Goal: Information Seeking & Learning: Check status

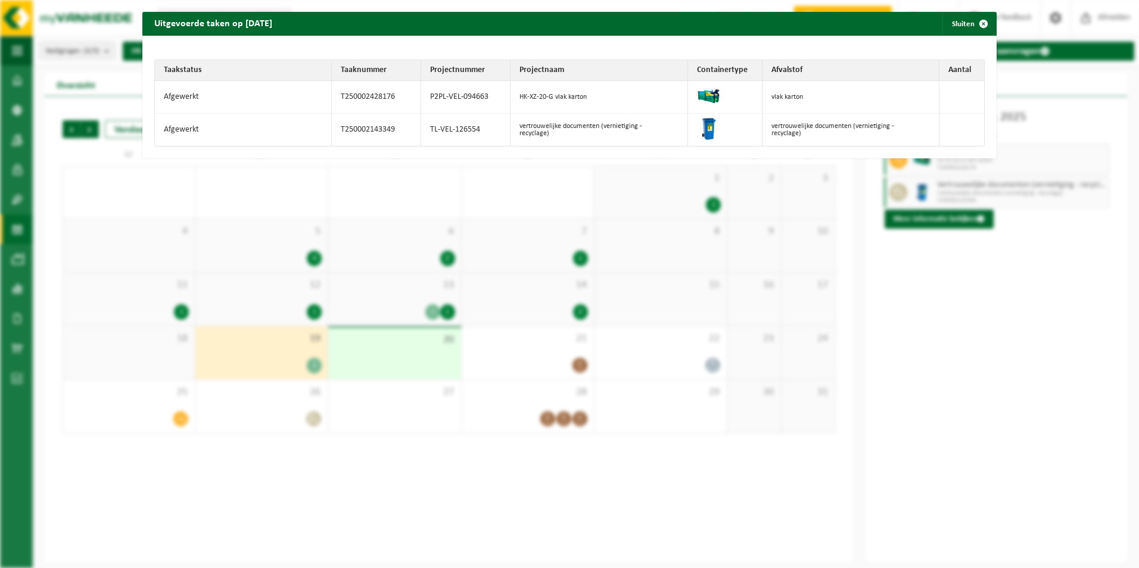
click at [951, 21] on button "Sluiten" at bounding box center [969, 24] width 53 height 24
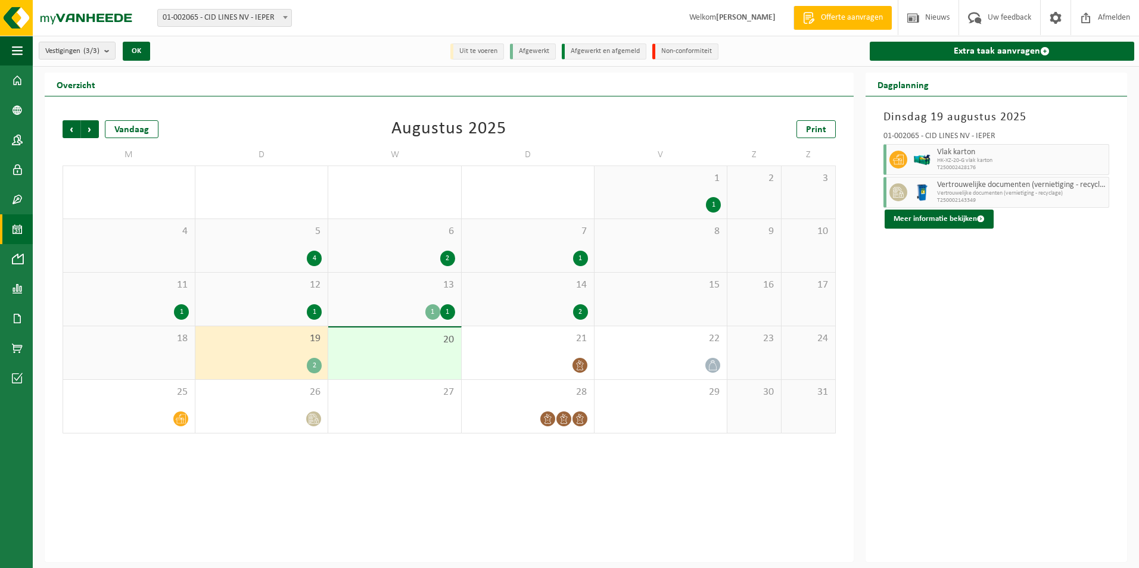
click at [285, 409] on div "26" at bounding box center [261, 406] width 132 height 53
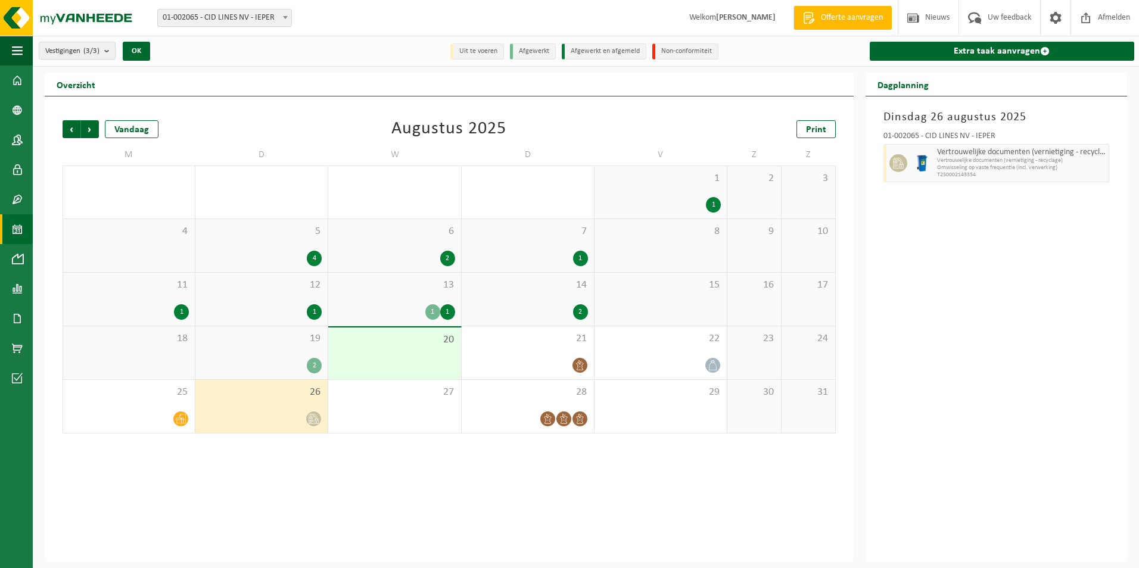
click at [304, 297] on div "12 1" at bounding box center [261, 299] width 132 height 53
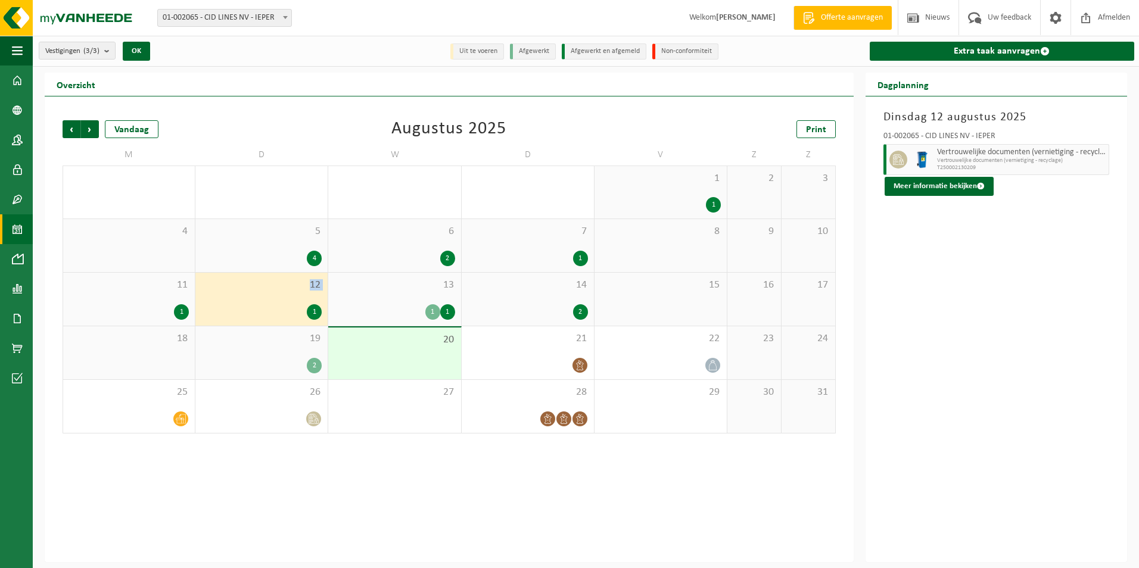
drag, startPoint x: 304, startPoint y: 297, endPoint x: 304, endPoint y: 304, distance: 7.7
click at [304, 304] on div "1" at bounding box center [261, 311] width 120 height 15
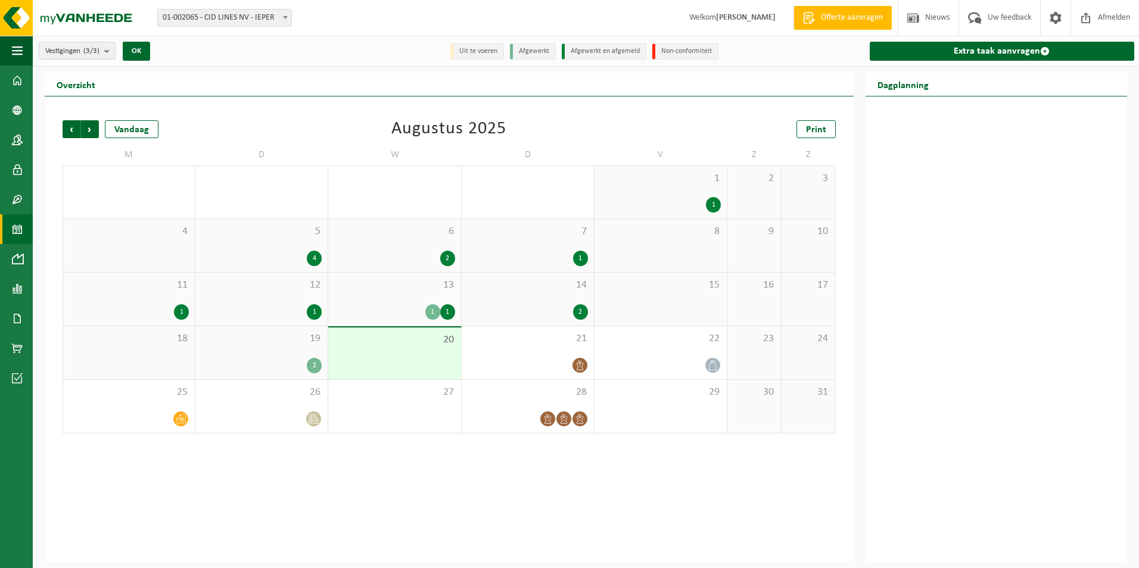
click at [312, 312] on div "1" at bounding box center [314, 311] width 15 height 15
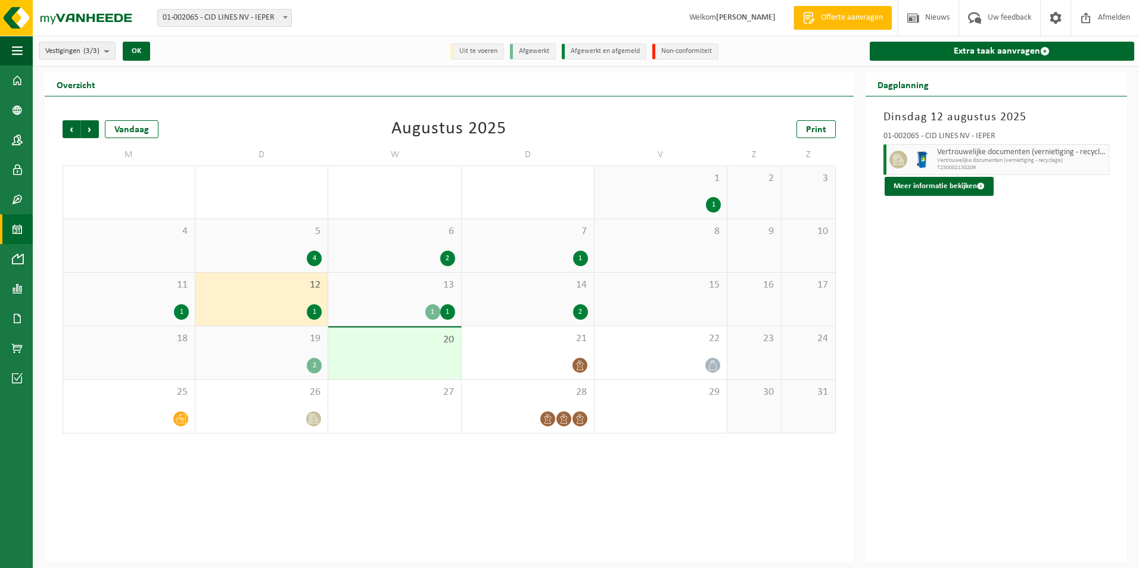
click at [948, 192] on button "Meer informatie bekijken" at bounding box center [939, 186] width 109 height 19
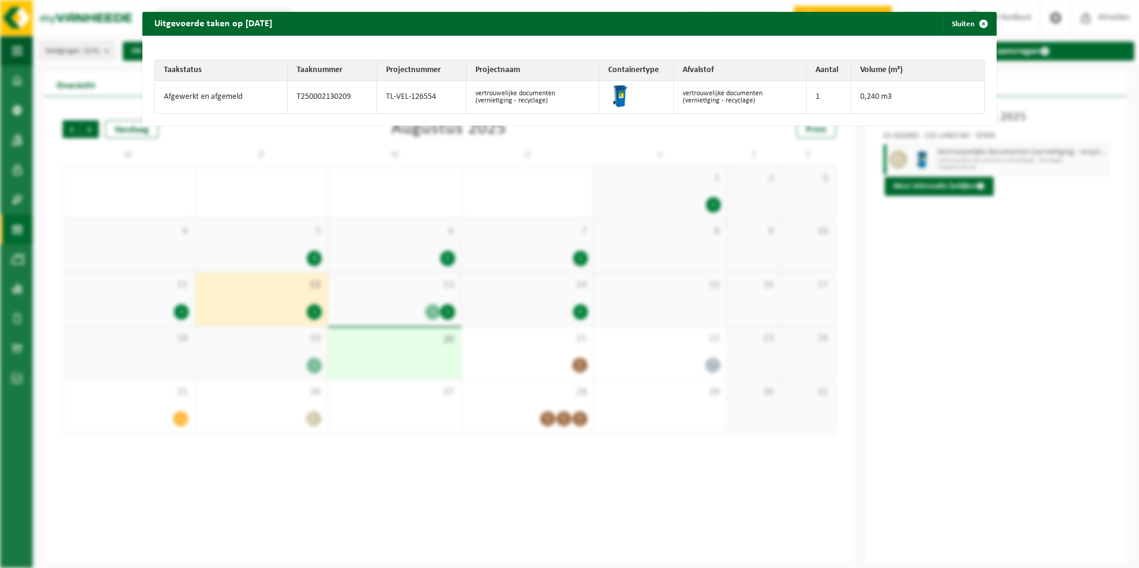
click at [957, 25] on button "Sluiten" at bounding box center [969, 24] width 53 height 24
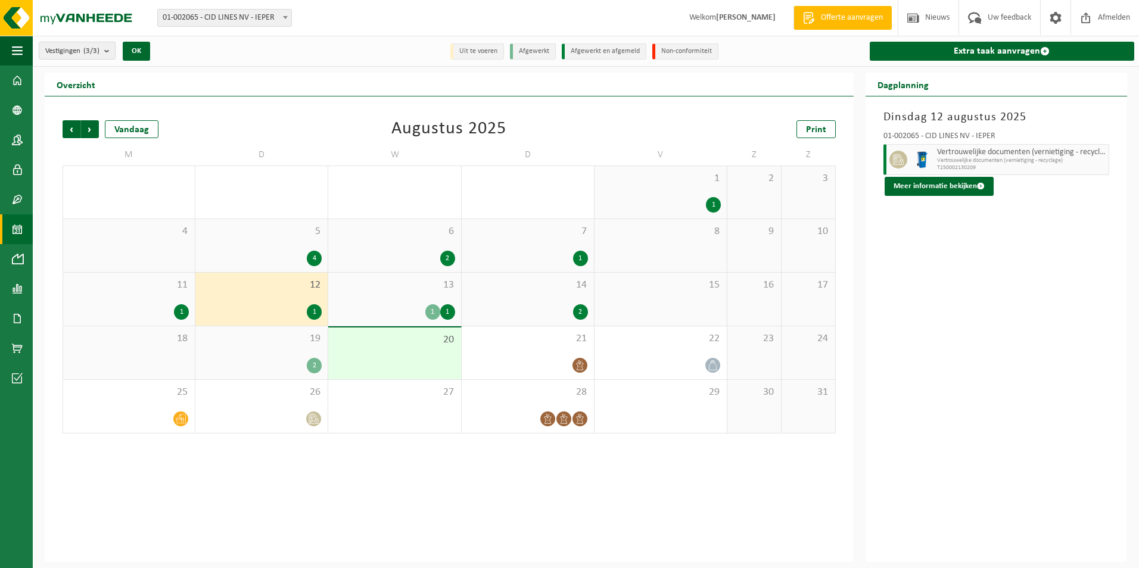
click at [317, 341] on span "19" at bounding box center [261, 338] width 120 height 13
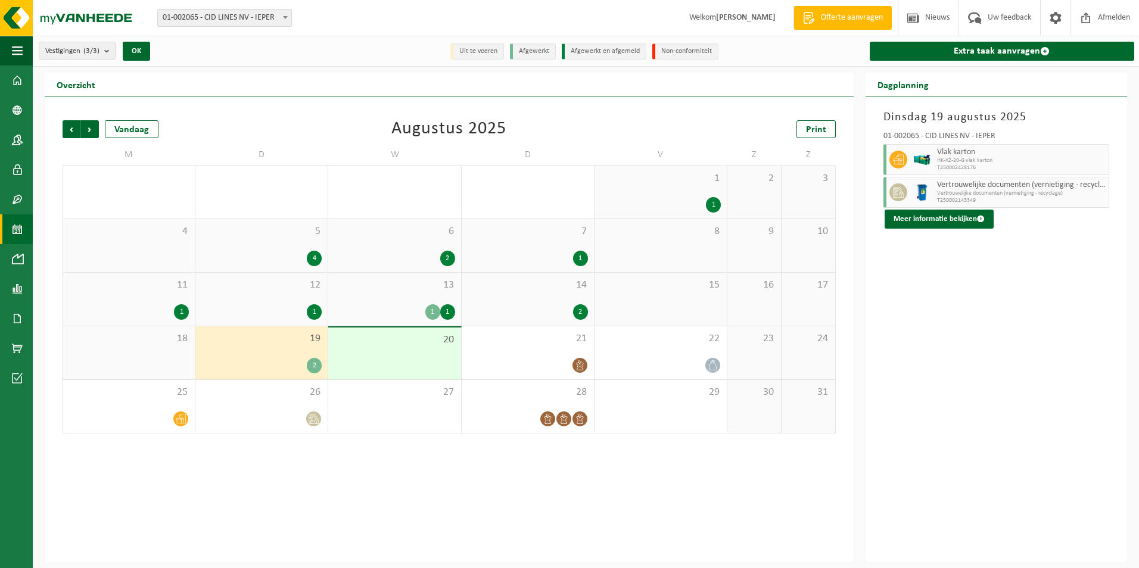
click at [311, 300] on div "12 1" at bounding box center [261, 299] width 132 height 53
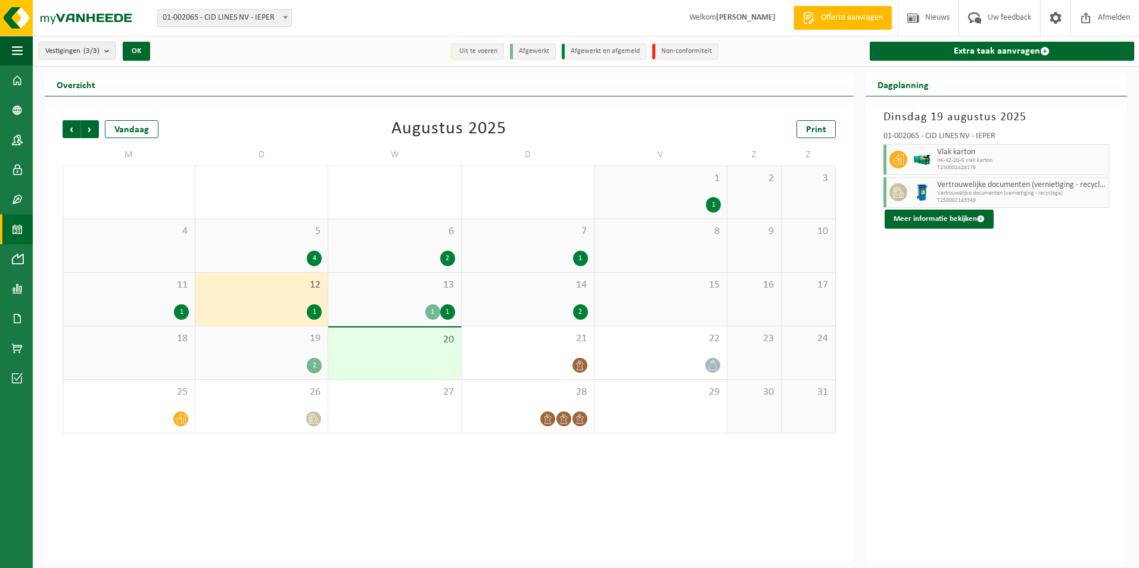
click at [315, 249] on div "5 4" at bounding box center [261, 245] width 132 height 53
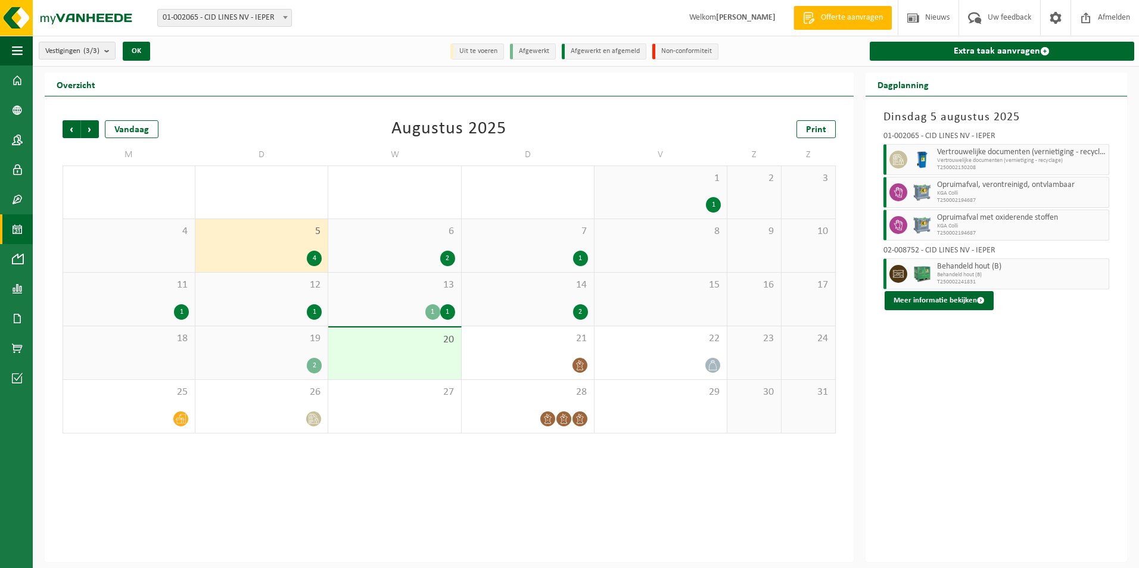
click at [291, 368] on div "2" at bounding box center [261, 365] width 120 height 15
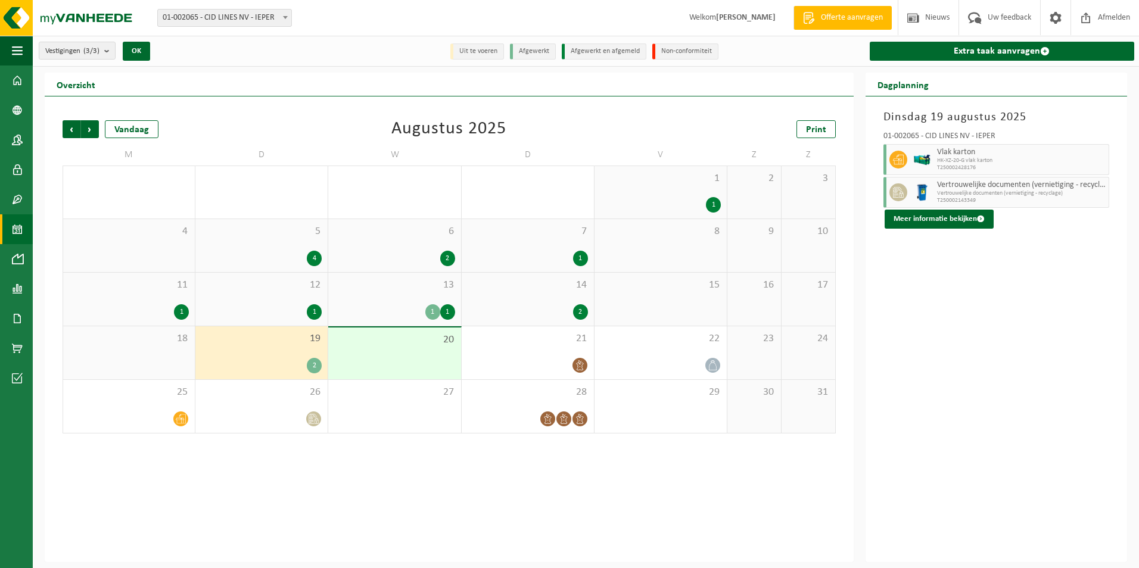
click at [65, 127] on span "Vorige" at bounding box center [72, 129] width 18 height 18
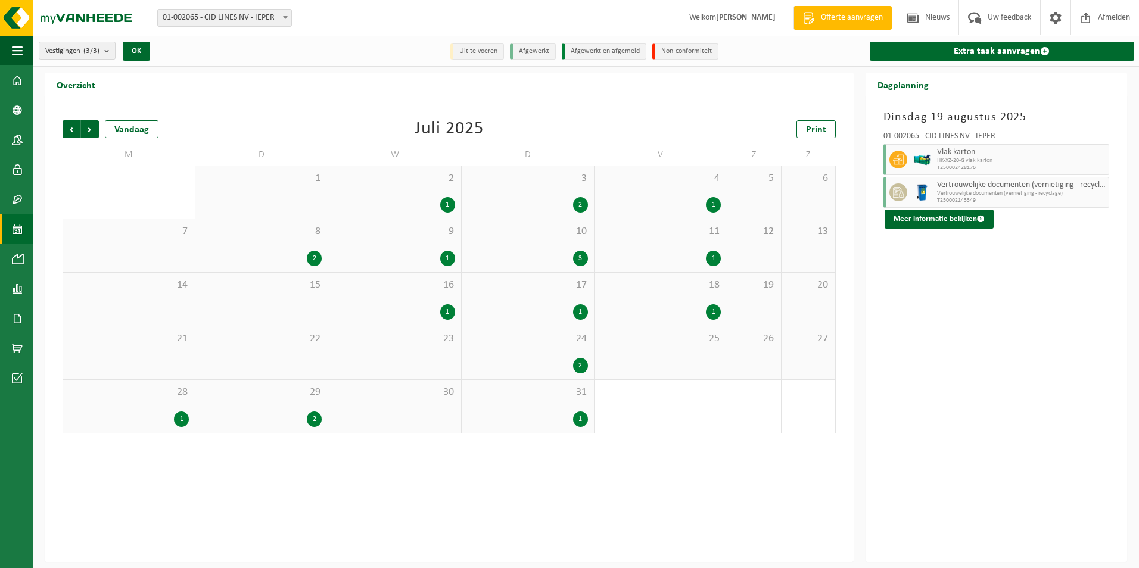
click at [327, 430] on div "29 2" at bounding box center [261, 406] width 132 height 53
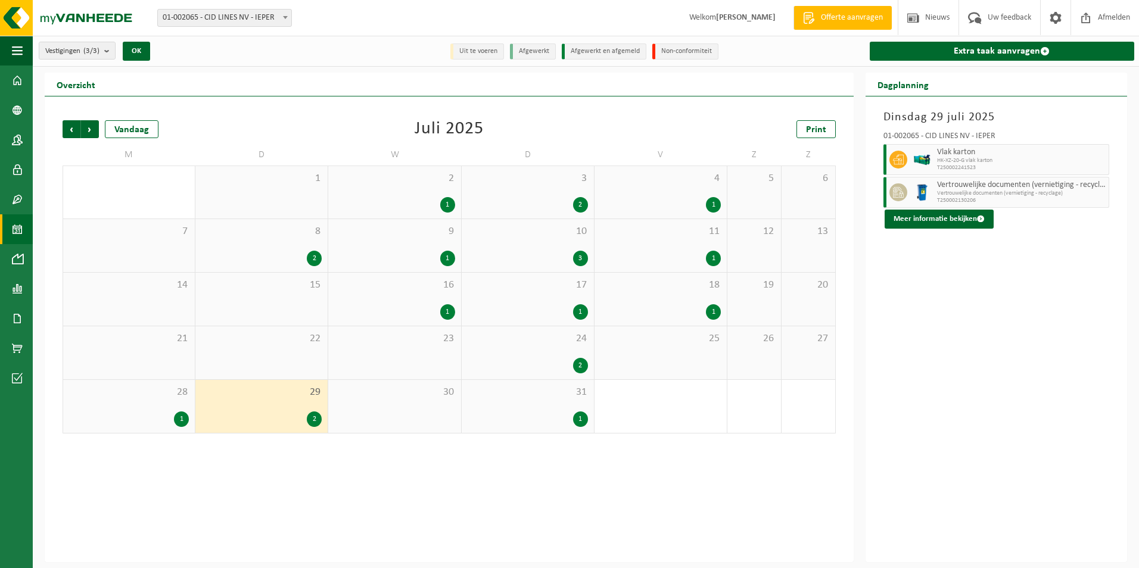
click at [307, 353] on div "22" at bounding box center [261, 352] width 132 height 53
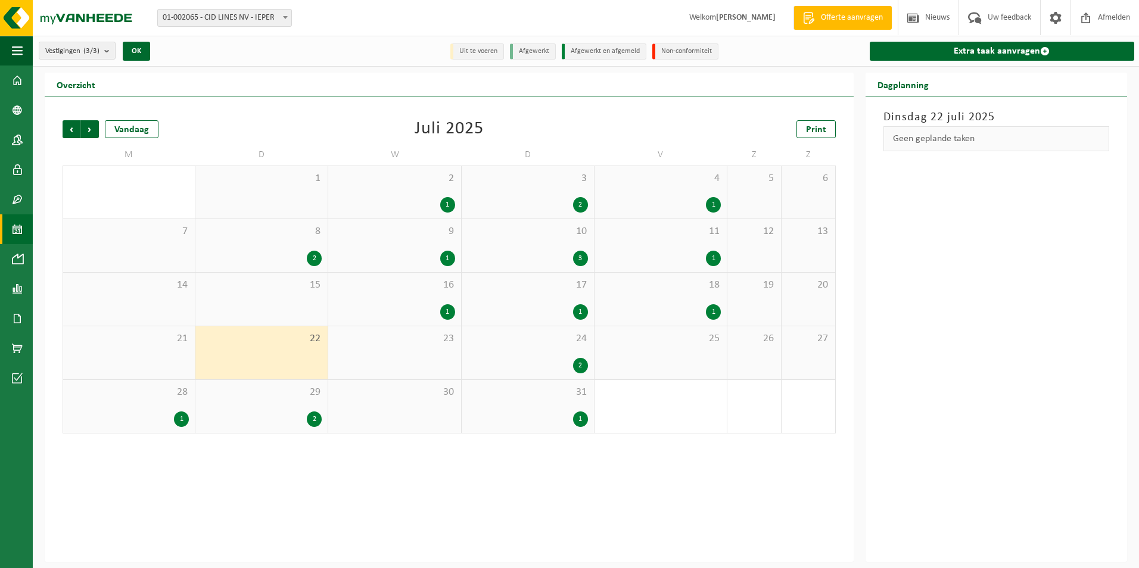
click at [574, 349] on div "24 2" at bounding box center [528, 352] width 132 height 53
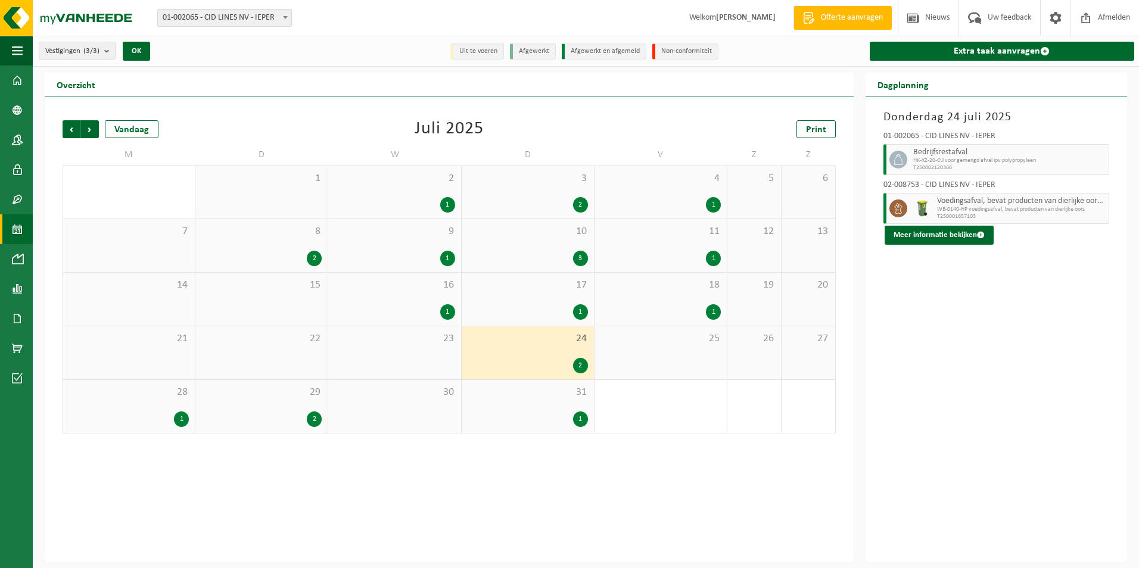
click at [282, 410] on div "29 2" at bounding box center [261, 406] width 132 height 53
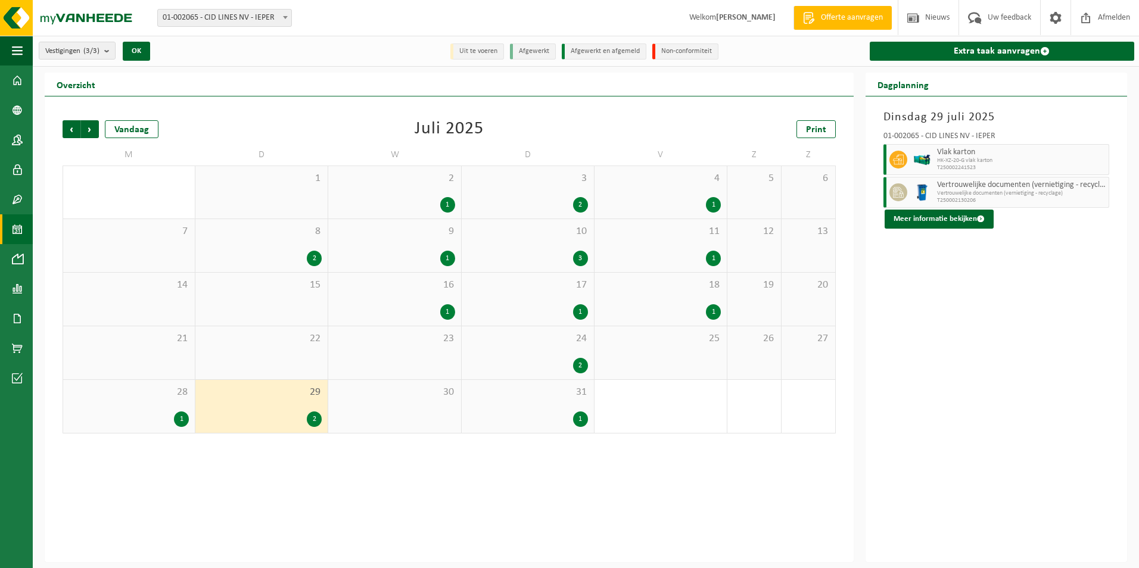
click at [136, 132] on div "Vandaag" at bounding box center [132, 129] width 54 height 18
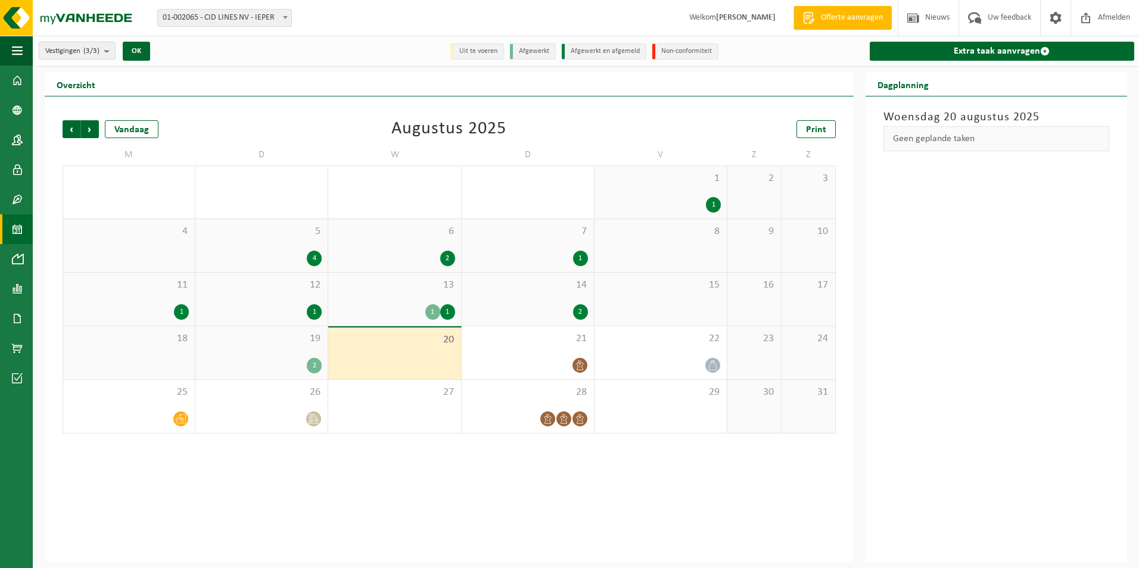
click at [92, 135] on span "Volgende" at bounding box center [90, 129] width 18 height 18
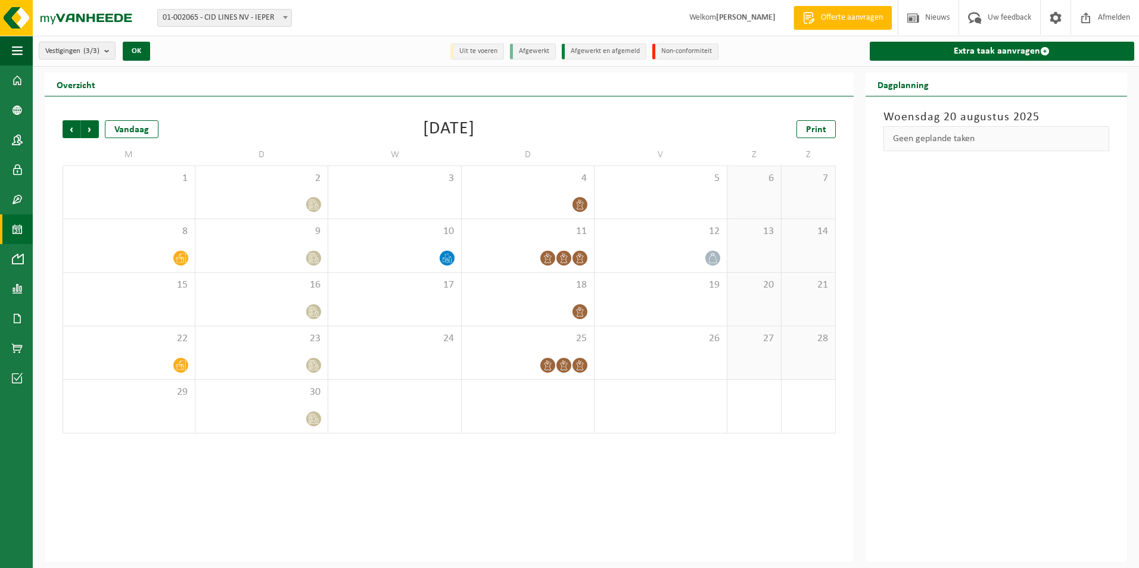
drag, startPoint x: 108, startPoint y: 131, endPoint x: 107, endPoint y: 138, distance: 7.2
click at [108, 132] on div "Vandaag" at bounding box center [132, 129] width 54 height 18
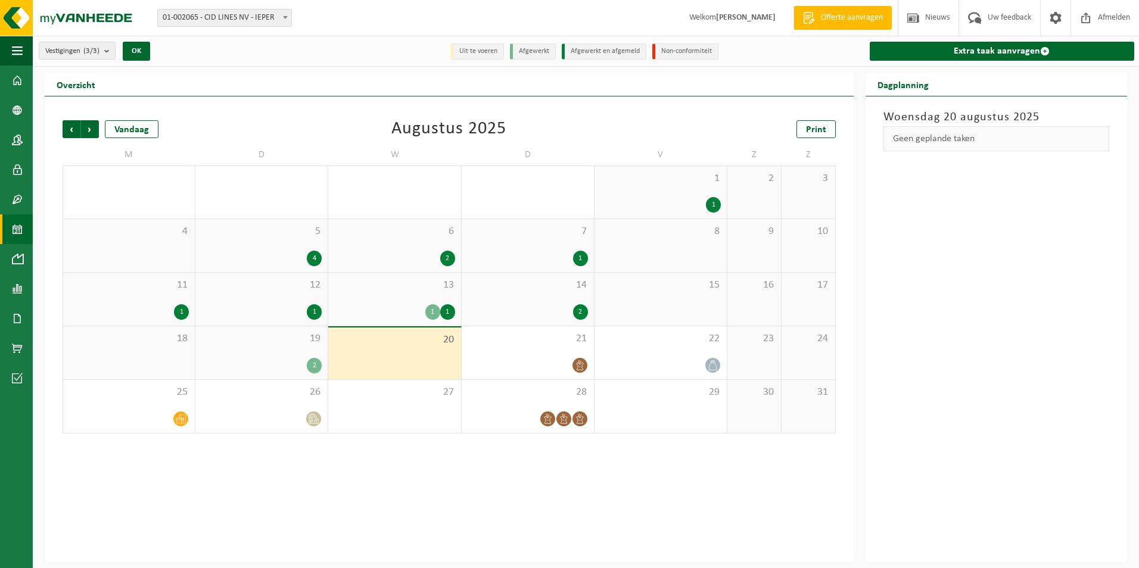
click at [314, 368] on div "2" at bounding box center [314, 365] width 15 height 15
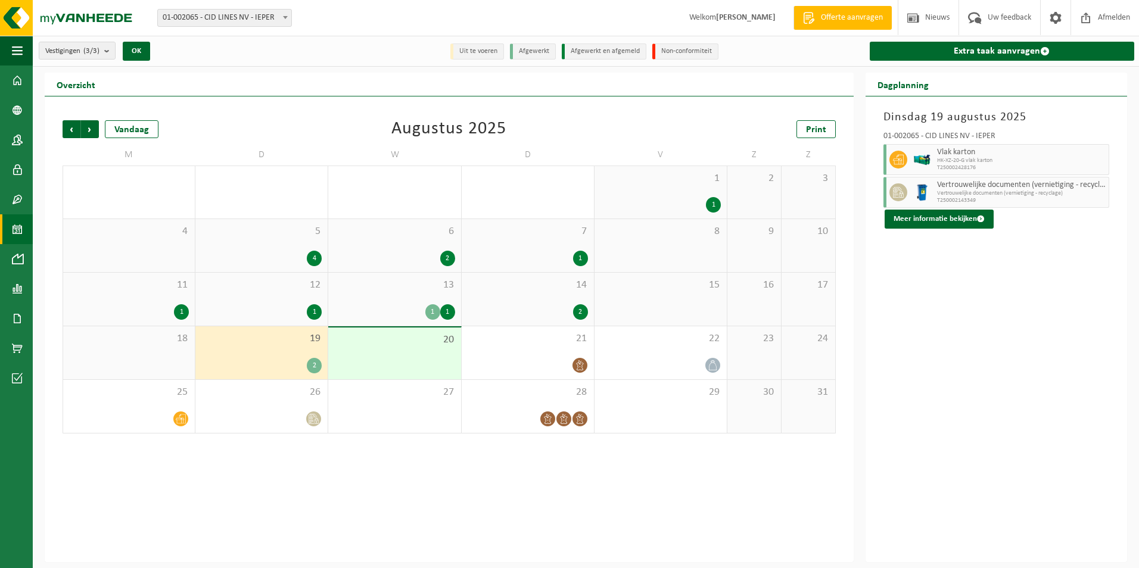
click at [127, 18] on img at bounding box center [71, 18] width 143 height 36
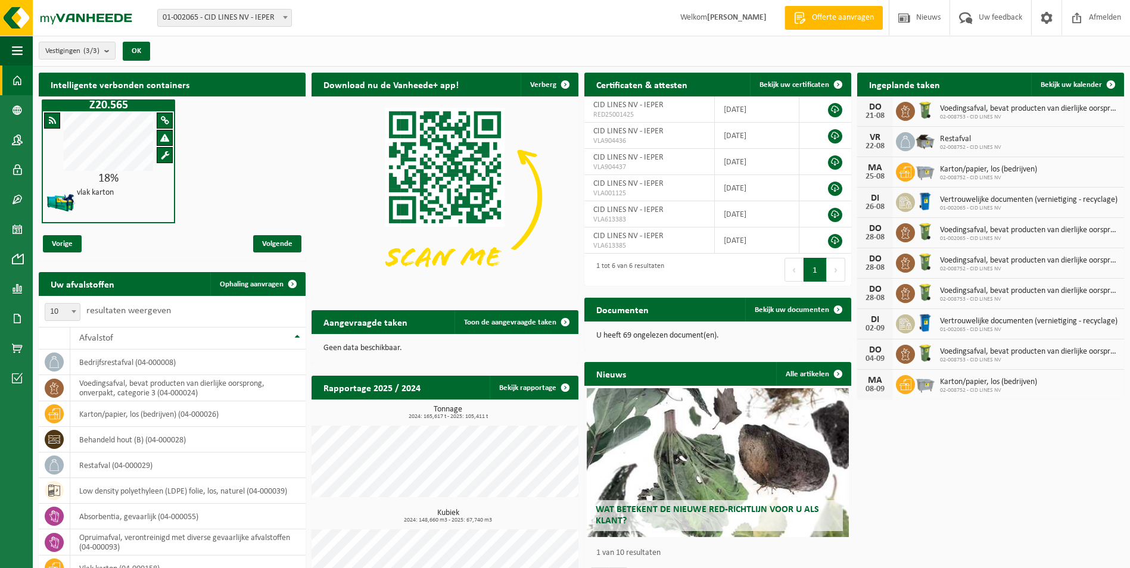
click at [259, 282] on span "Ophaling aanvragen" at bounding box center [252, 285] width 64 height 8
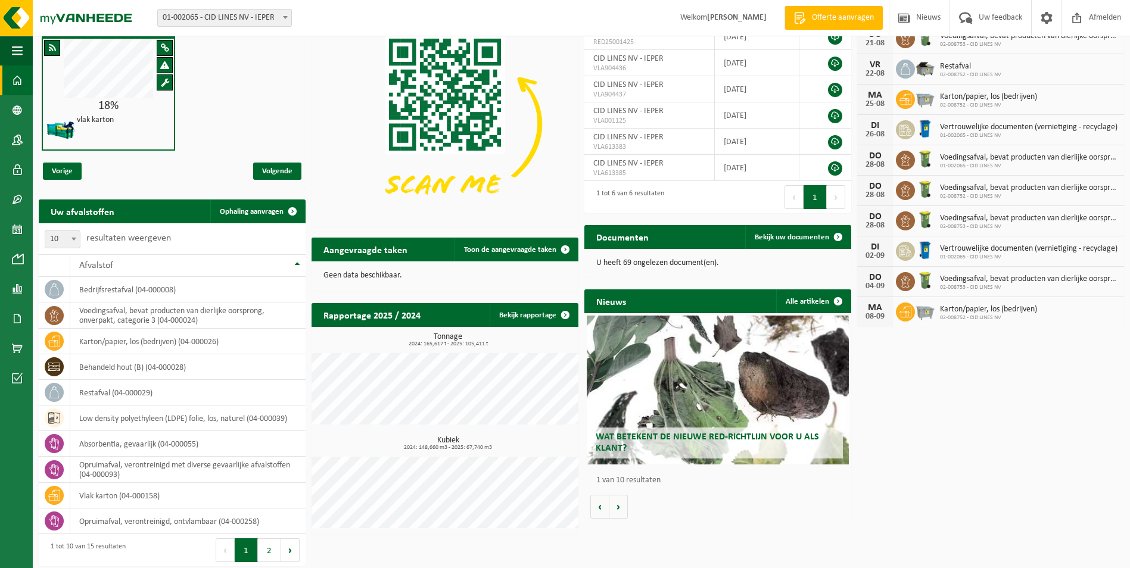
scroll to position [77, 0]
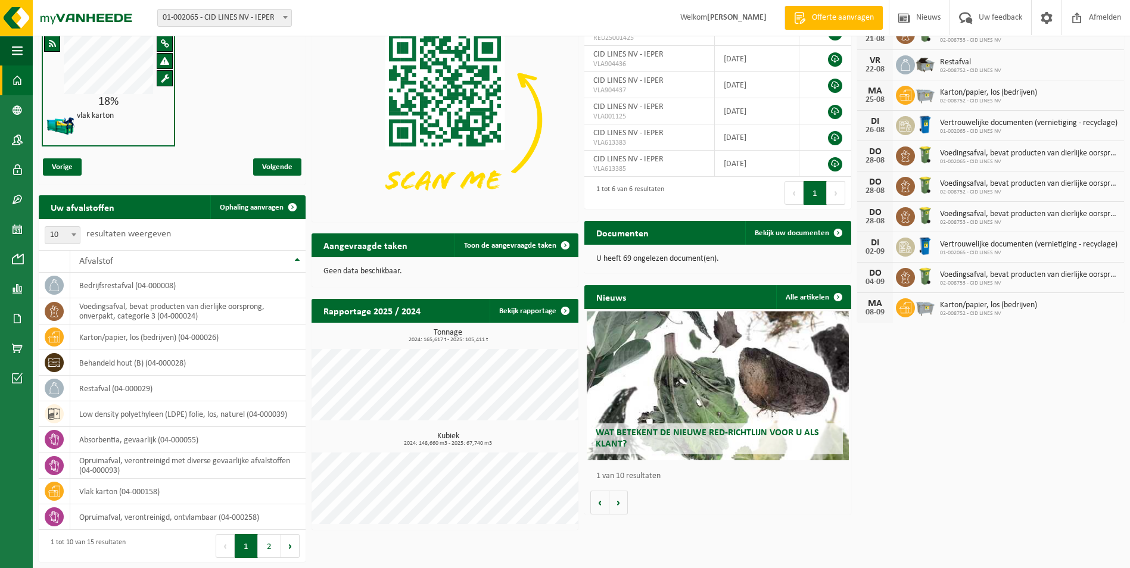
click at [266, 545] on button "2" at bounding box center [269, 546] width 23 height 24
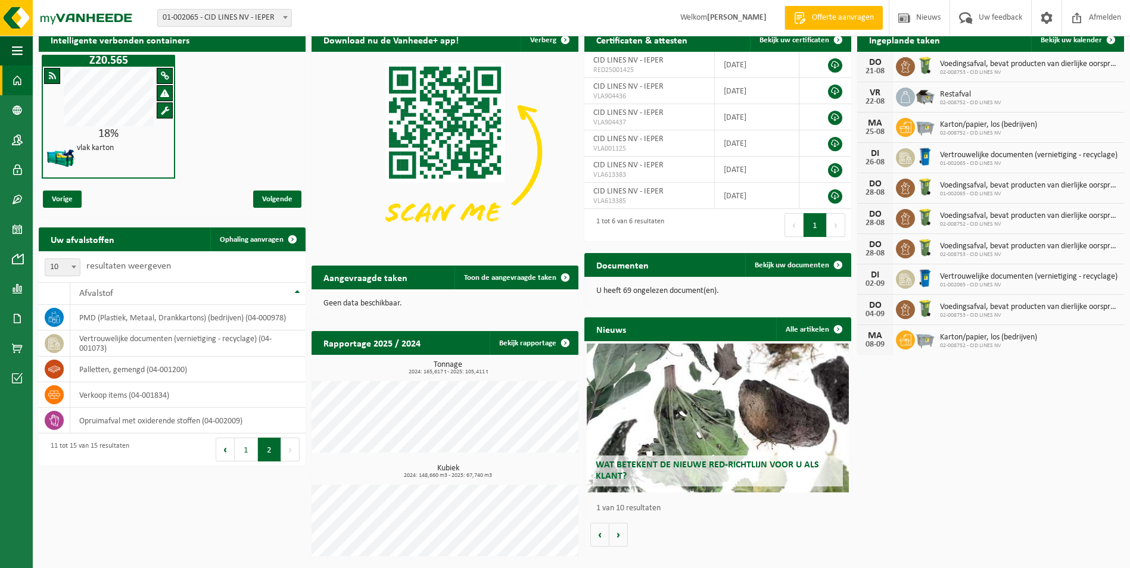
scroll to position [44, 0]
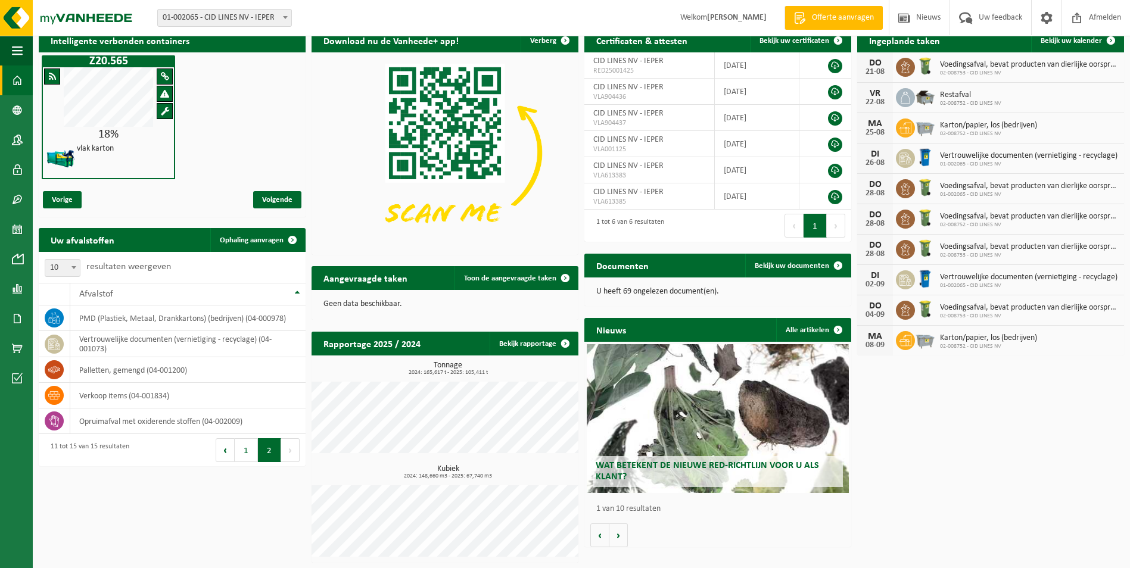
click at [142, 344] on td "vertrouwelijke documenten (vernietiging - recyclage) (04-001073)" at bounding box center [187, 344] width 235 height 26
click at [55, 344] on icon at bounding box center [54, 344] width 12 height 12
click at [52, 341] on icon at bounding box center [54, 344] width 12 height 12
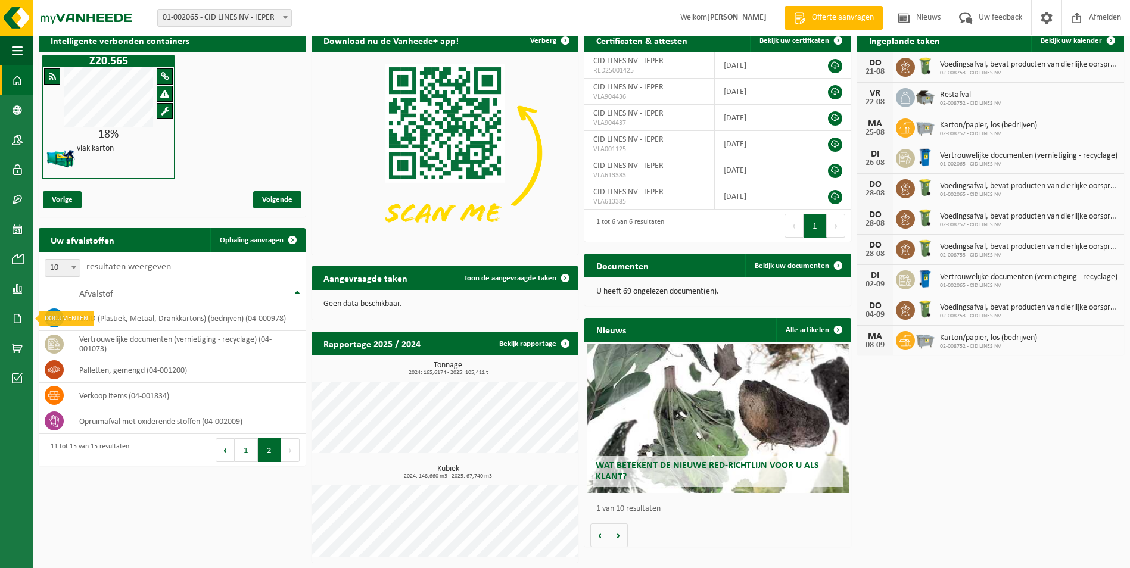
click at [11, 316] on link "Documenten" at bounding box center [16, 319] width 33 height 30
click at [73, 343] on span "Documenten" at bounding box center [91, 344] width 44 height 23
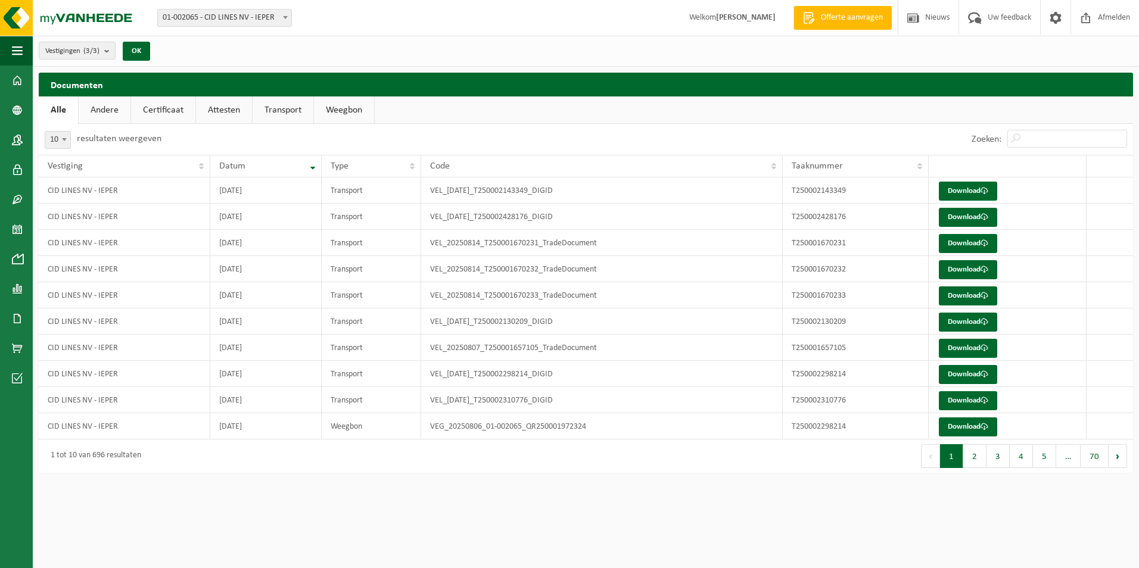
click at [14, 288] on span at bounding box center [17, 289] width 11 height 30
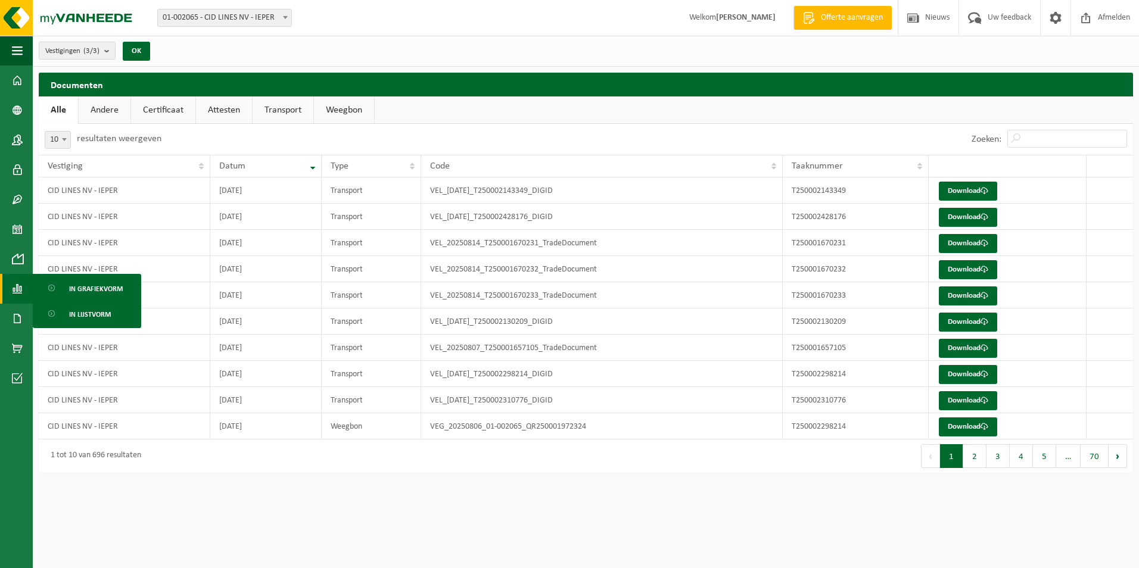
click at [22, 262] on span at bounding box center [17, 259] width 11 height 30
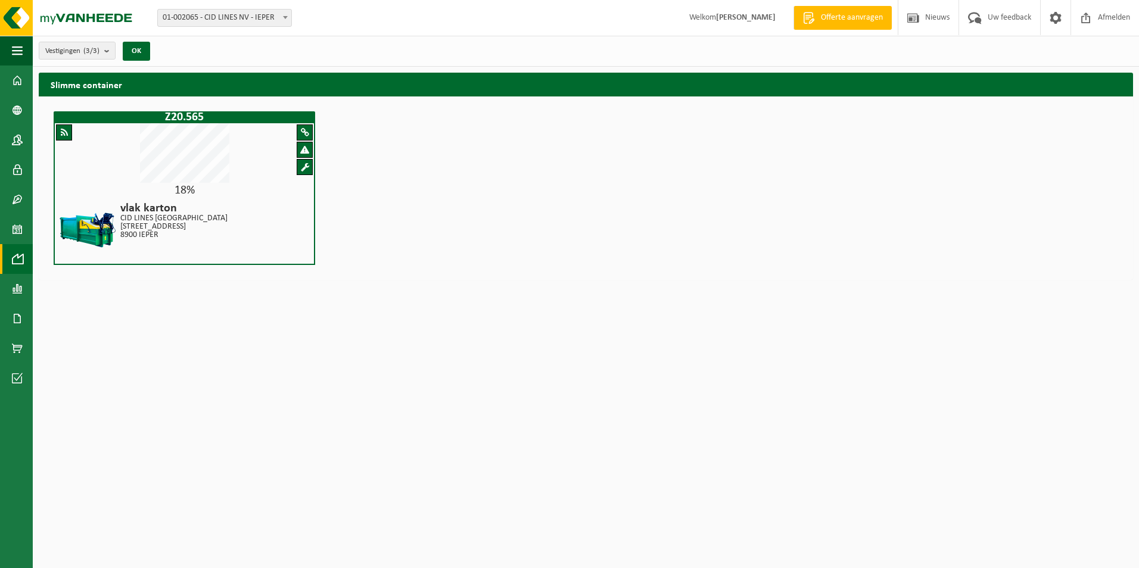
click at [22, 17] on img at bounding box center [71, 18] width 143 height 36
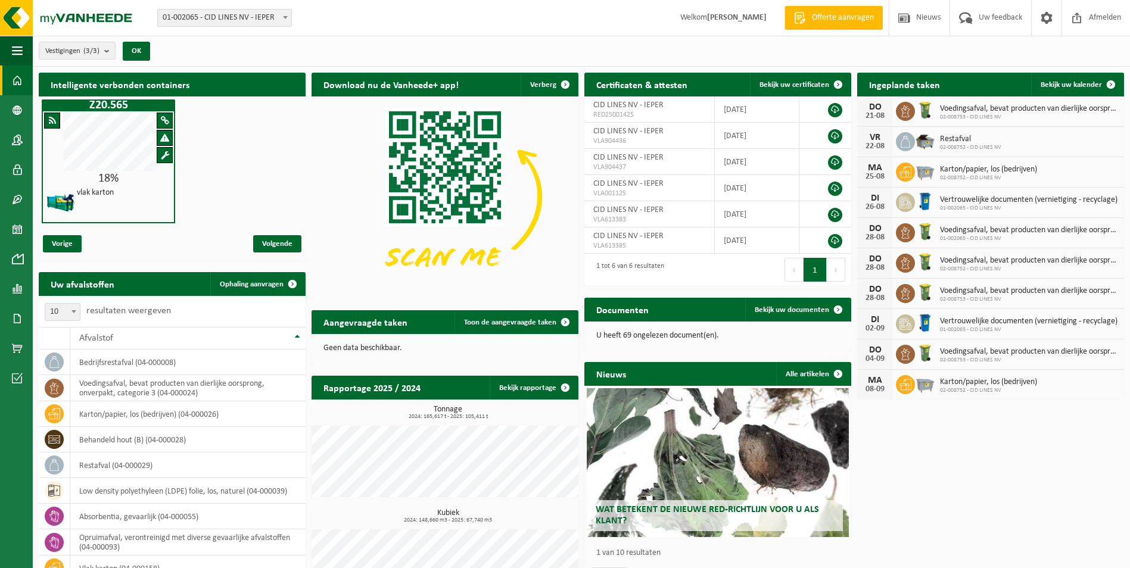
click at [803, 16] on span at bounding box center [800, 18] width 18 height 12
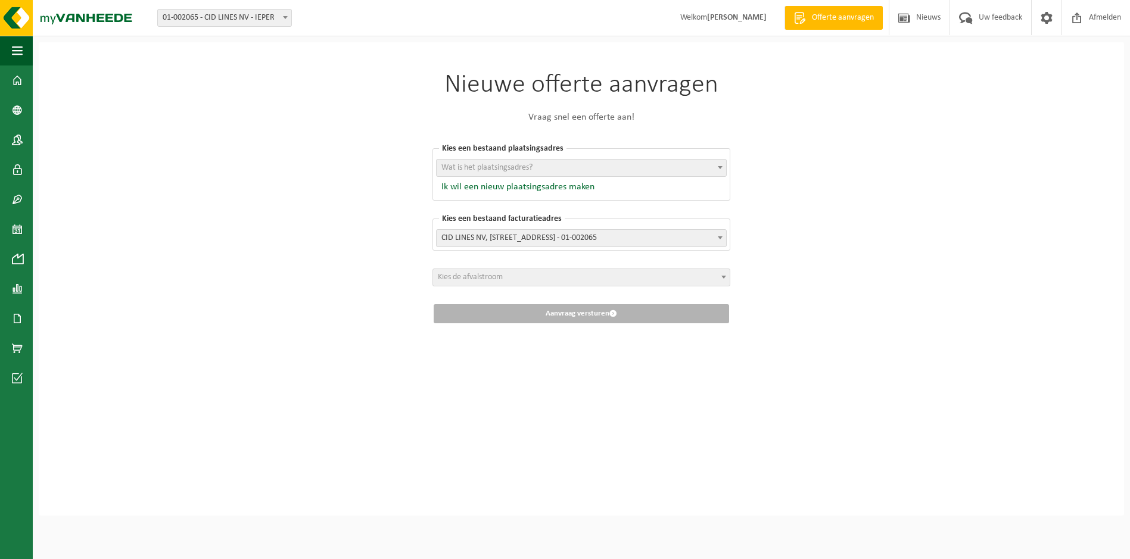
click at [553, 269] on span "Kies de afvalstroom" at bounding box center [582, 278] width 298 height 18
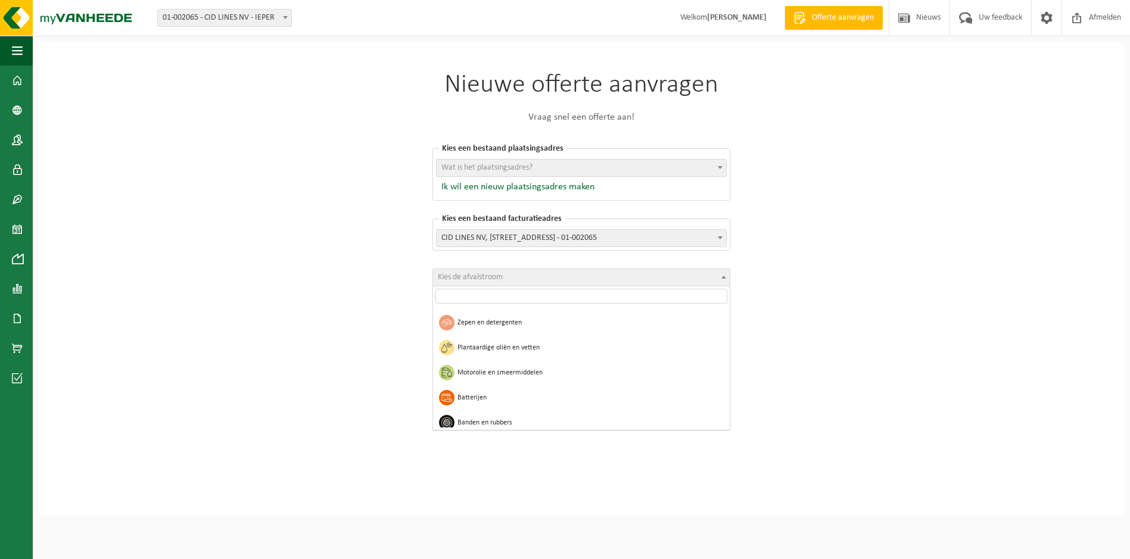
scroll to position [717, 0]
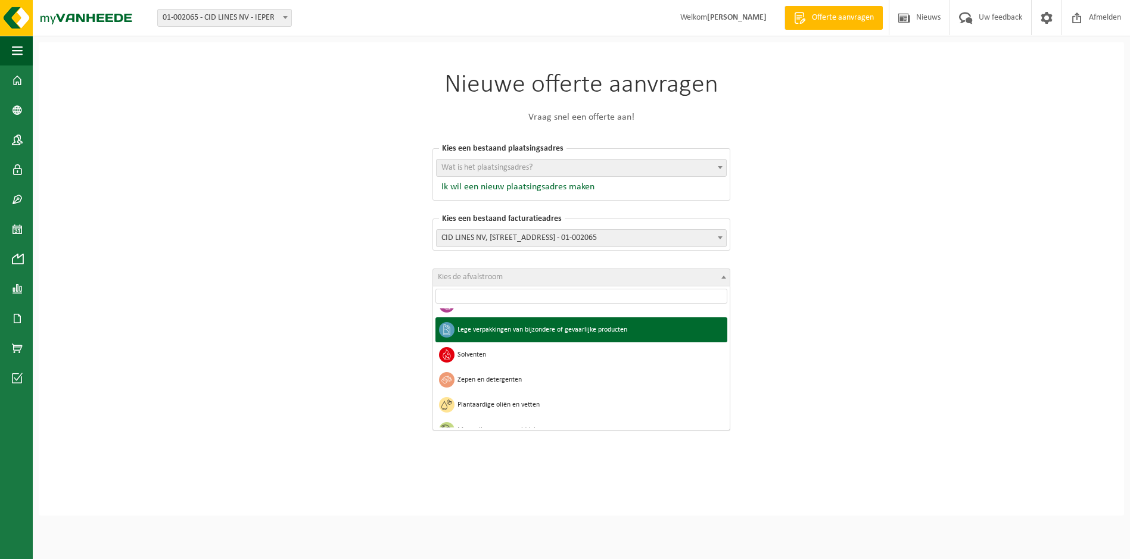
click at [104, 23] on img at bounding box center [71, 18] width 143 height 36
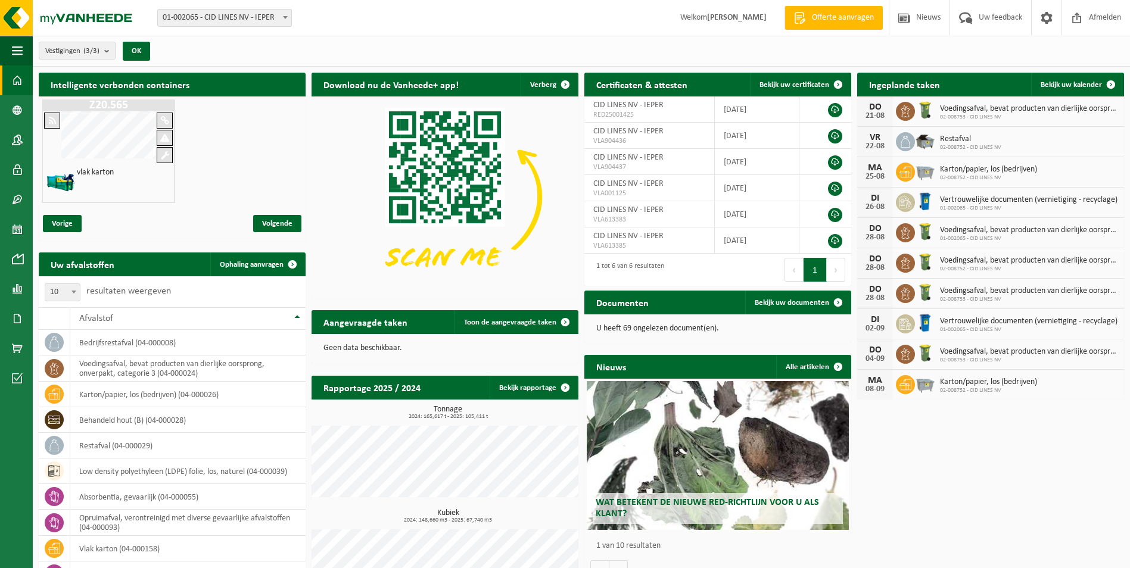
scroll to position [57, 0]
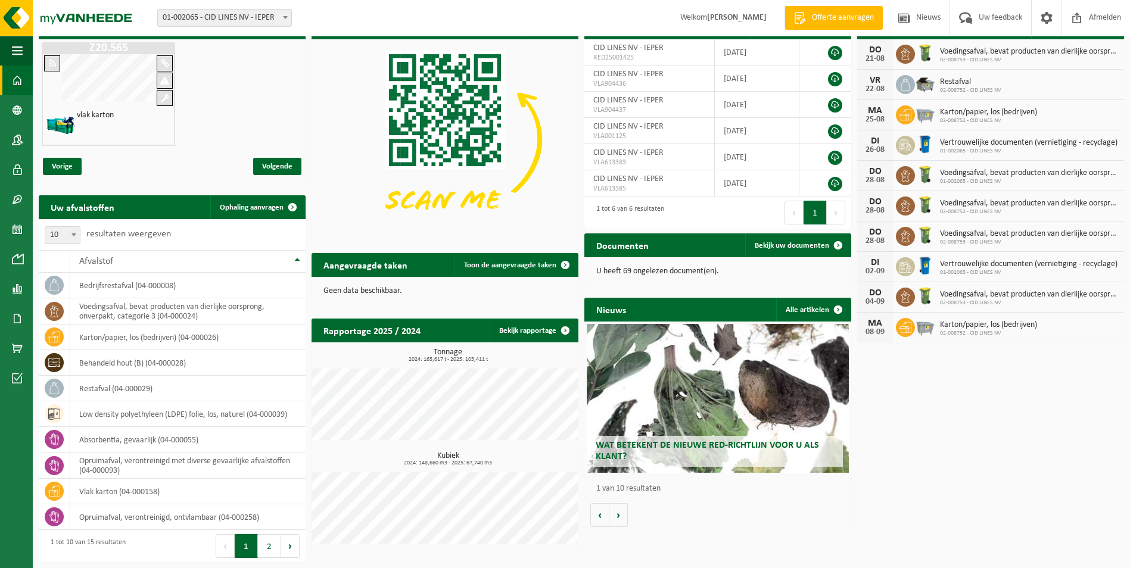
click at [272, 549] on button "2" at bounding box center [269, 546] width 23 height 24
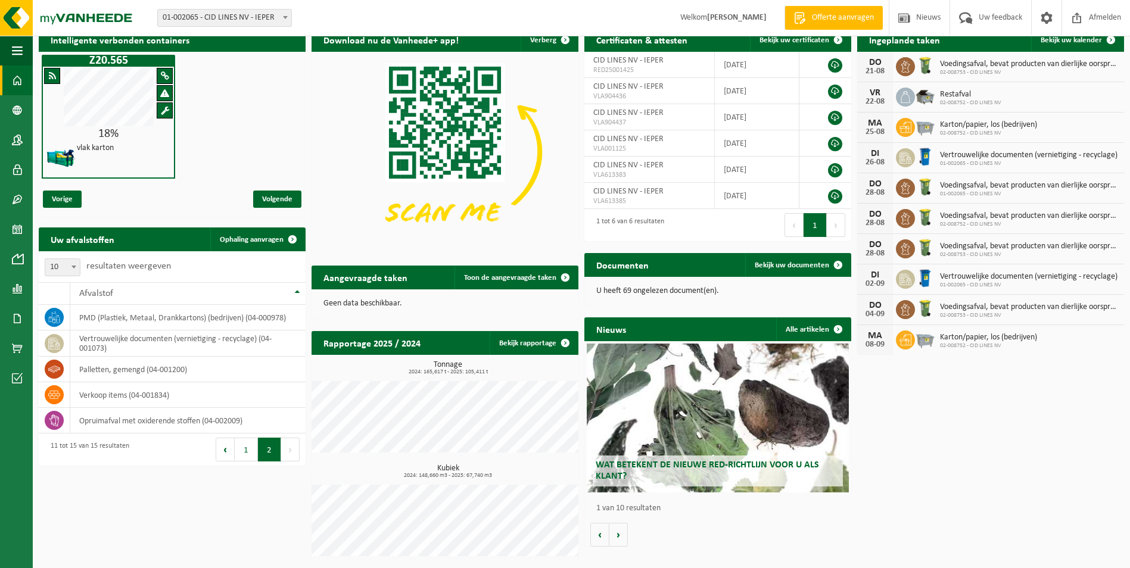
scroll to position [44, 0]
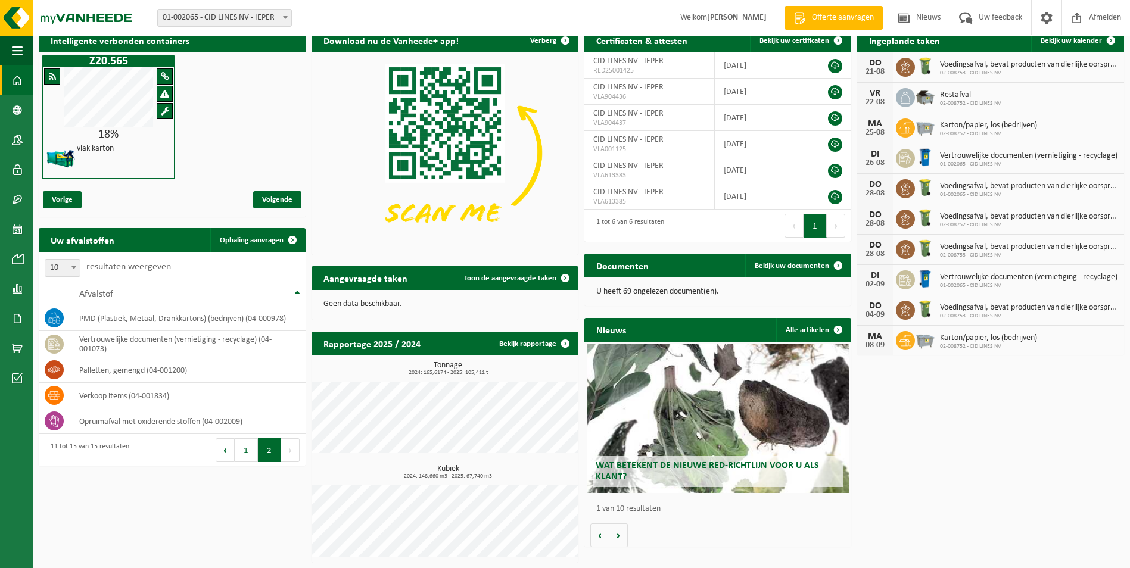
click at [147, 333] on td "vertrouwelijke documenten (vernietiging - recyclage) (04-001073)" at bounding box center [187, 344] width 235 height 26
click at [51, 341] on icon at bounding box center [54, 344] width 12 height 12
click at [173, 340] on td "vertrouwelijke documenten (vernietiging - recyclage) (04-001073)" at bounding box center [187, 344] width 235 height 26
click at [107, 346] on td "vertrouwelijke documenten (vernietiging - recyclage) (04-001073)" at bounding box center [187, 344] width 235 height 26
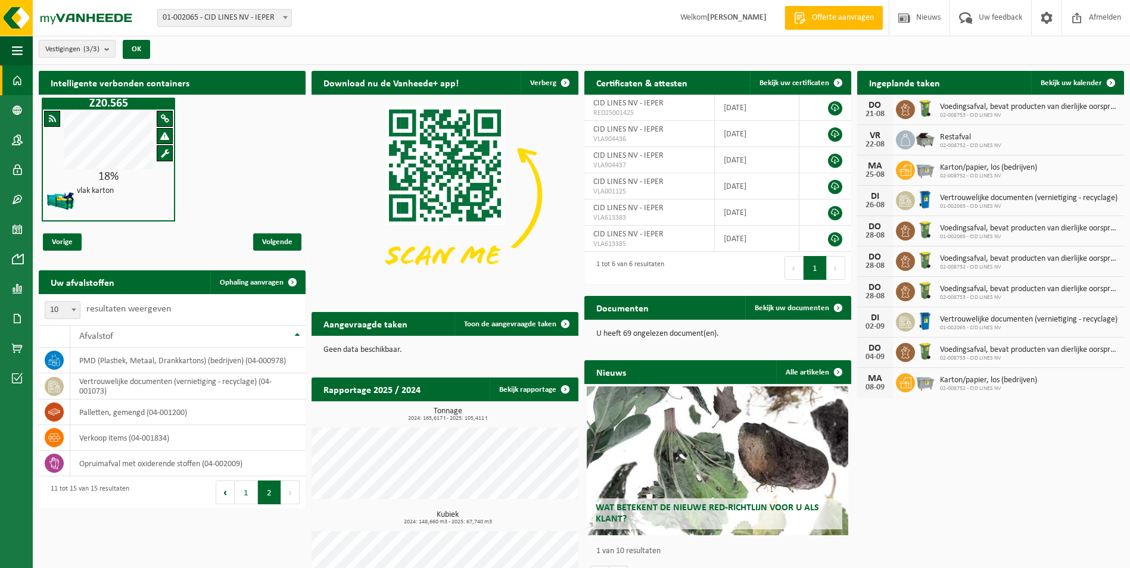
scroll to position [0, 0]
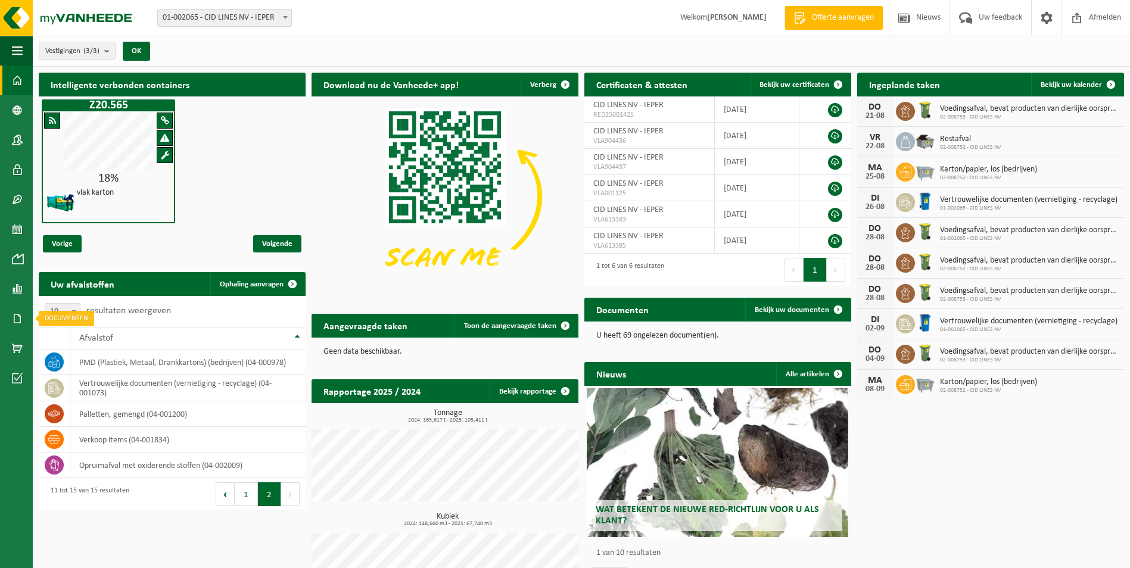
click at [16, 316] on span at bounding box center [17, 319] width 11 height 30
click at [73, 344] on span "Documenten" at bounding box center [91, 344] width 44 height 23
click at [73, 344] on th "Afvalstof" at bounding box center [187, 338] width 235 height 23
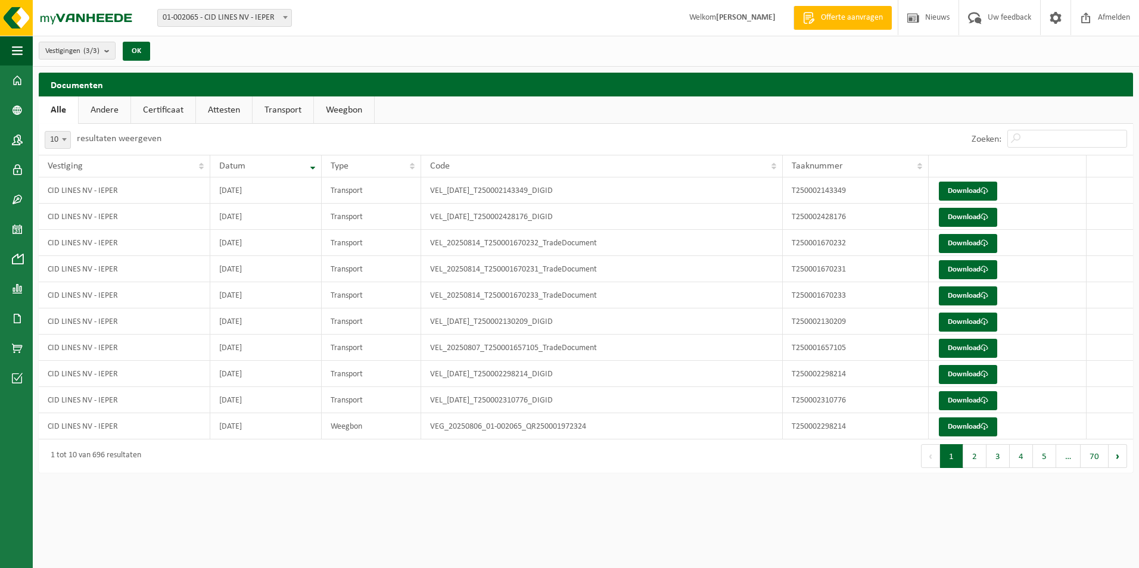
click at [22, 283] on span at bounding box center [17, 289] width 11 height 30
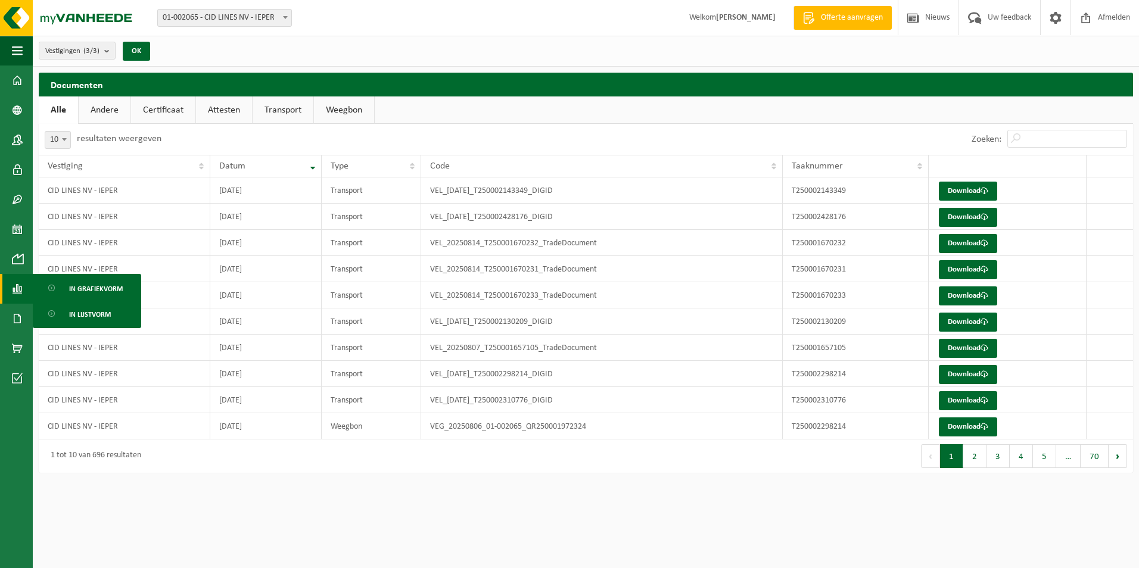
click at [64, 307] on link "In lijstvorm" at bounding box center [87, 314] width 102 height 23
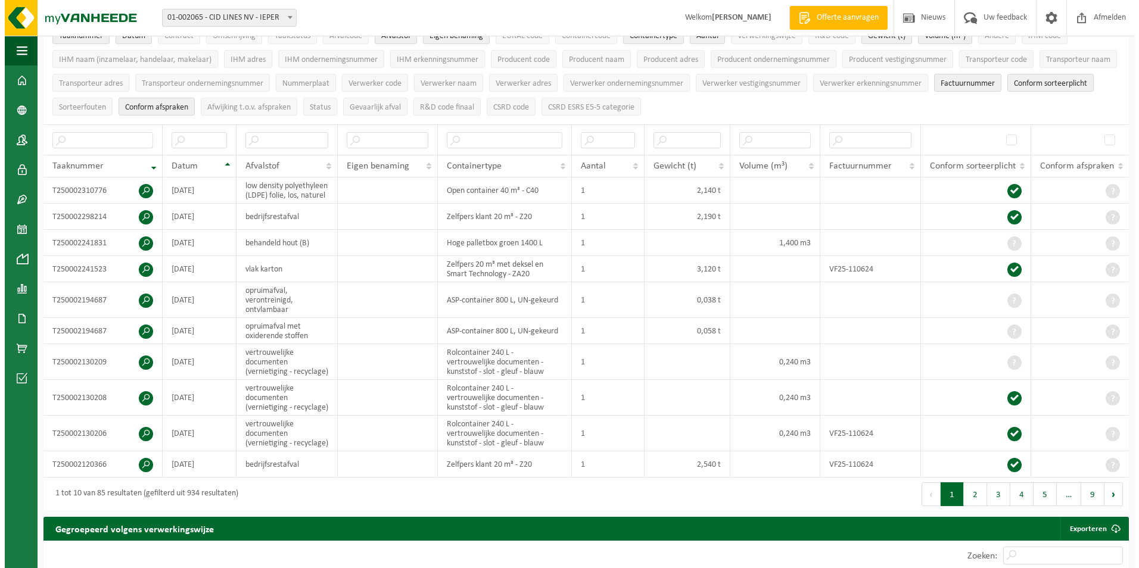
scroll to position [119, 0]
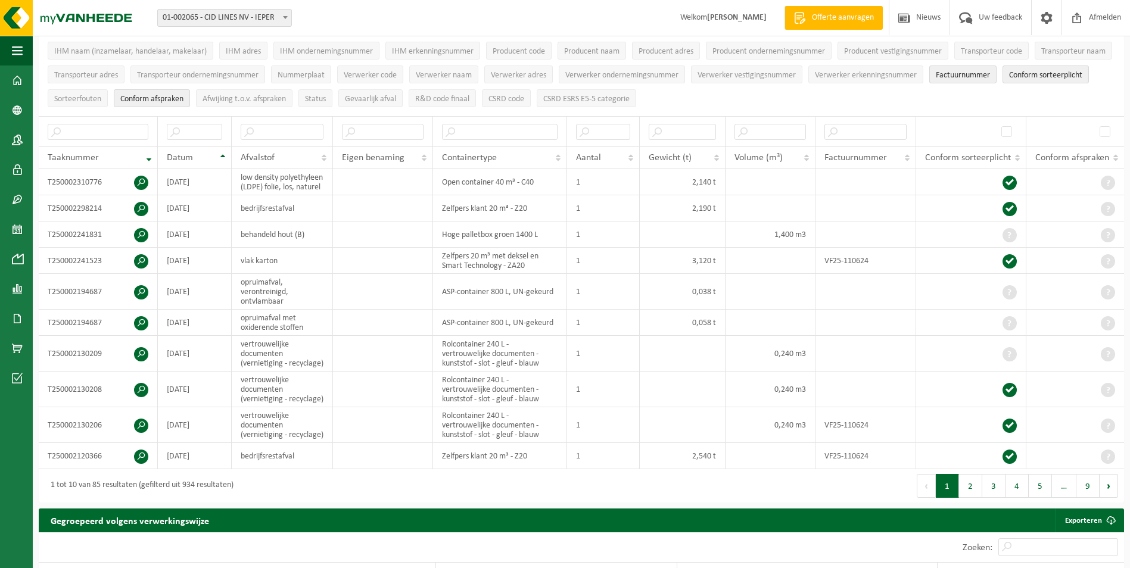
click at [138, 357] on span at bounding box center [141, 354] width 14 height 14
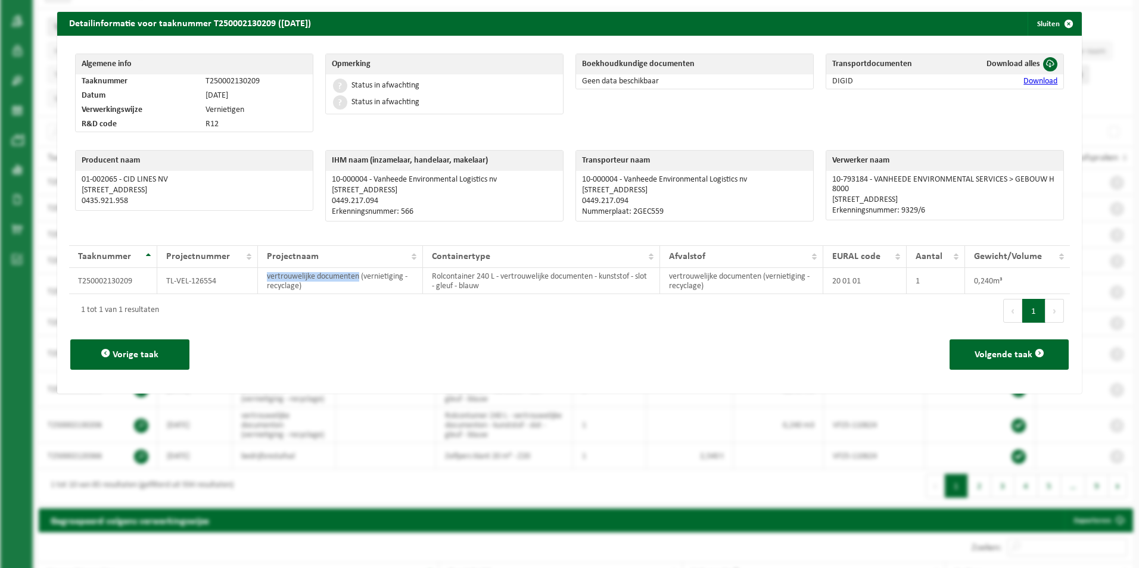
drag, startPoint x: 265, startPoint y: 278, endPoint x: 356, endPoint y: 276, distance: 91.8
click at [356, 276] on td "vertrouwelijke documenten (vernietiging - recyclage)" at bounding box center [340, 281] width 164 height 26
copy td "vertrouwelijke documenten"
